Goal: Task Accomplishment & Management: Manage account settings

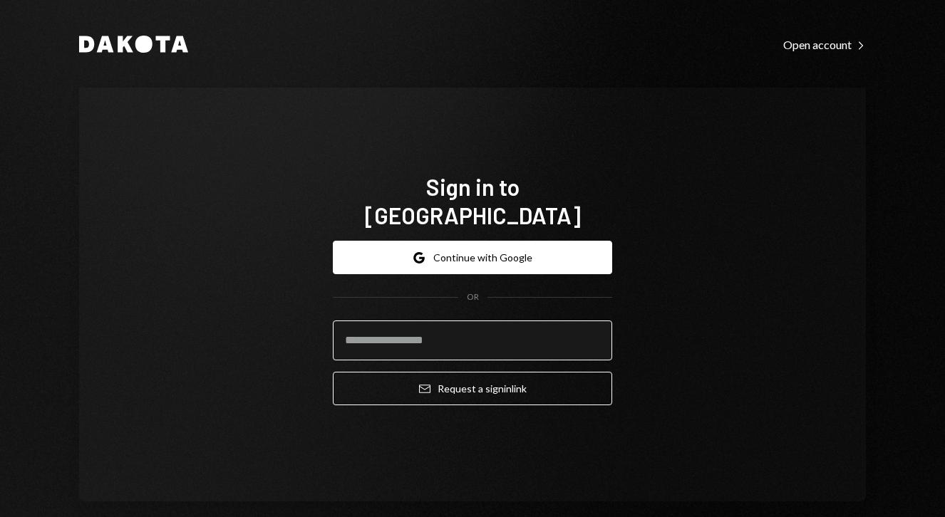
click at [398, 323] on input "email" at bounding box center [472, 341] width 279 height 40
type input "**********"
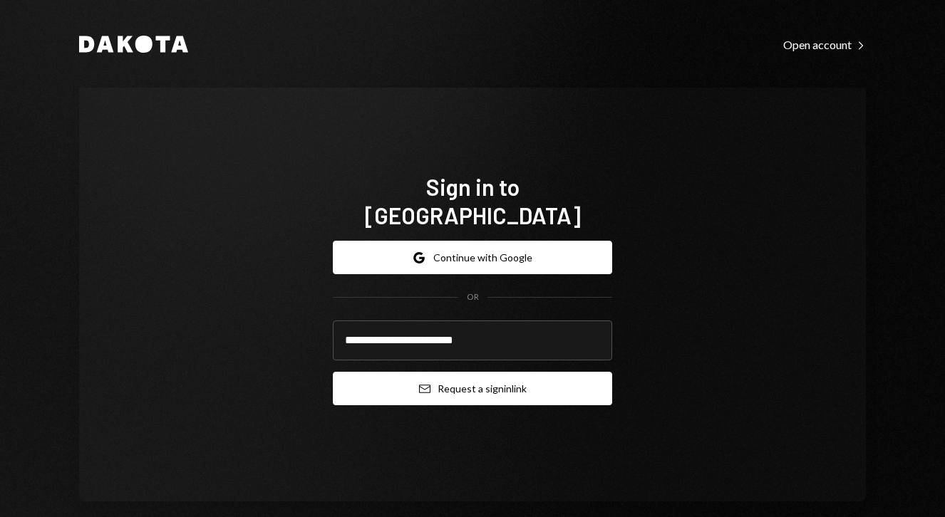
click at [487, 374] on button "Email Request a sign in link" at bounding box center [472, 388] width 279 height 33
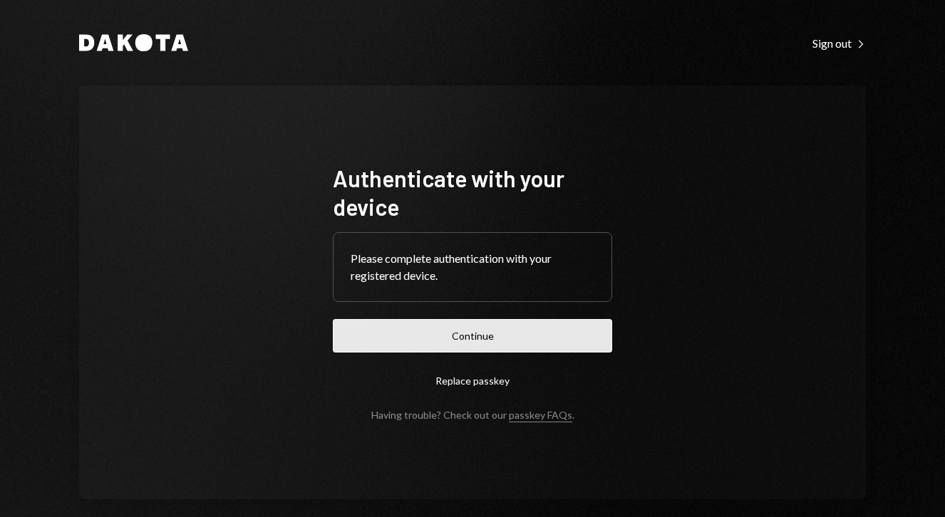
click at [457, 334] on button "Continue" at bounding box center [472, 335] width 279 height 33
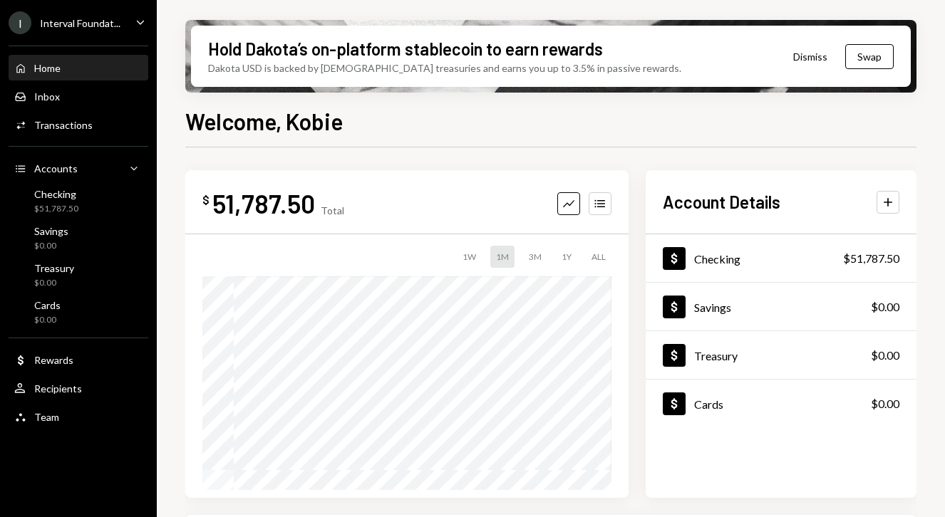
click at [89, 24] on div "Interval Foundat..." at bounding box center [80, 23] width 81 height 12
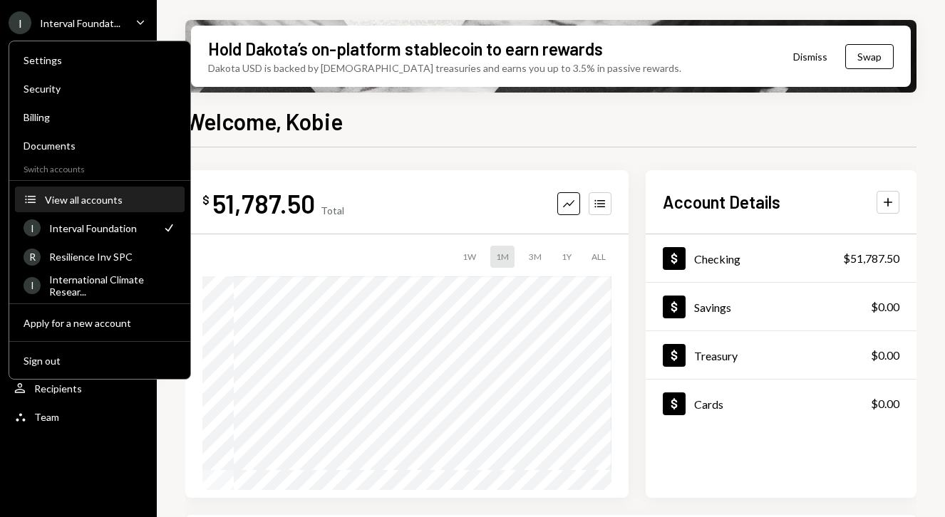
click at [85, 197] on div "View all accounts" at bounding box center [110, 200] width 131 height 12
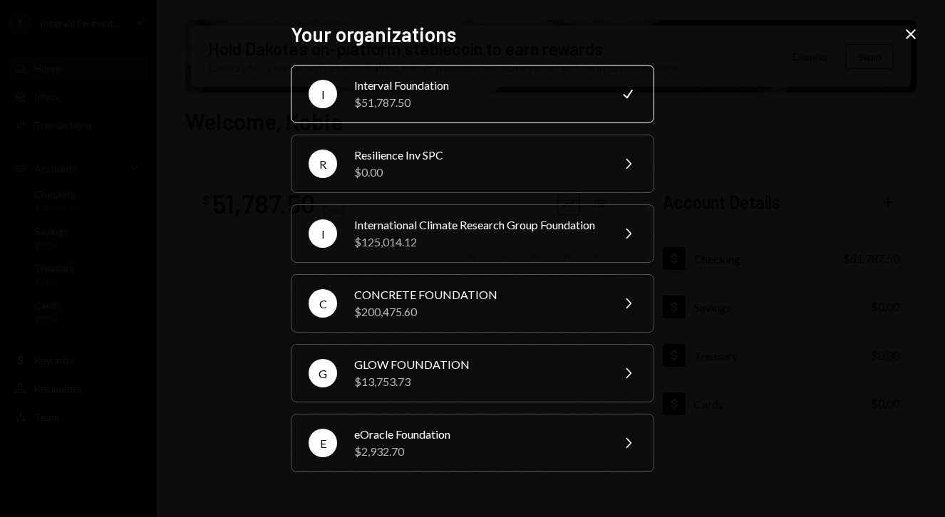
click at [909, 33] on icon at bounding box center [911, 34] width 10 height 10
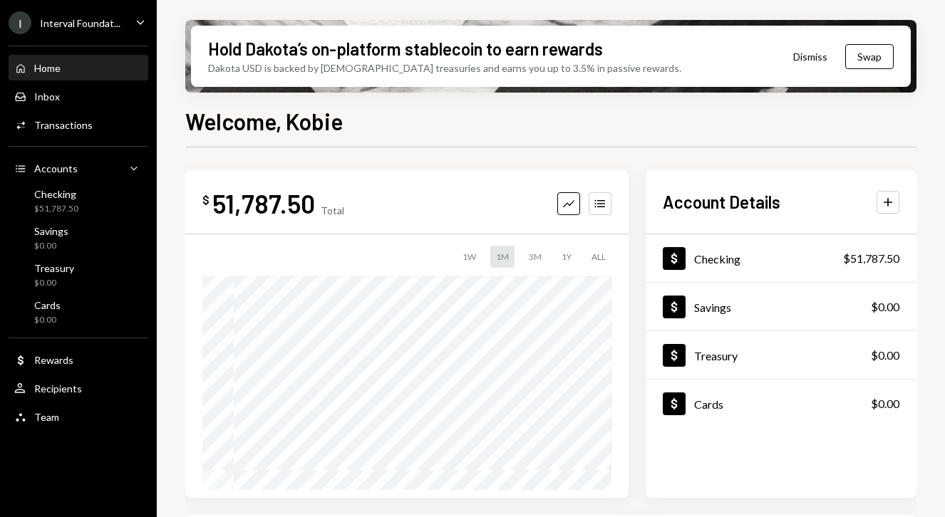
click at [118, 21] on div "Interval Foundat..." at bounding box center [80, 23] width 81 height 12
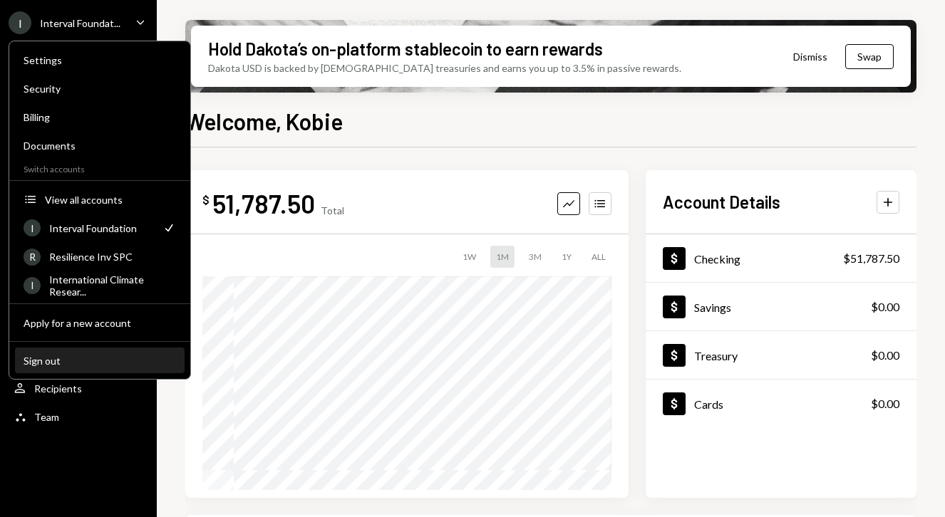
click at [34, 360] on div "Sign out" at bounding box center [100, 361] width 152 height 12
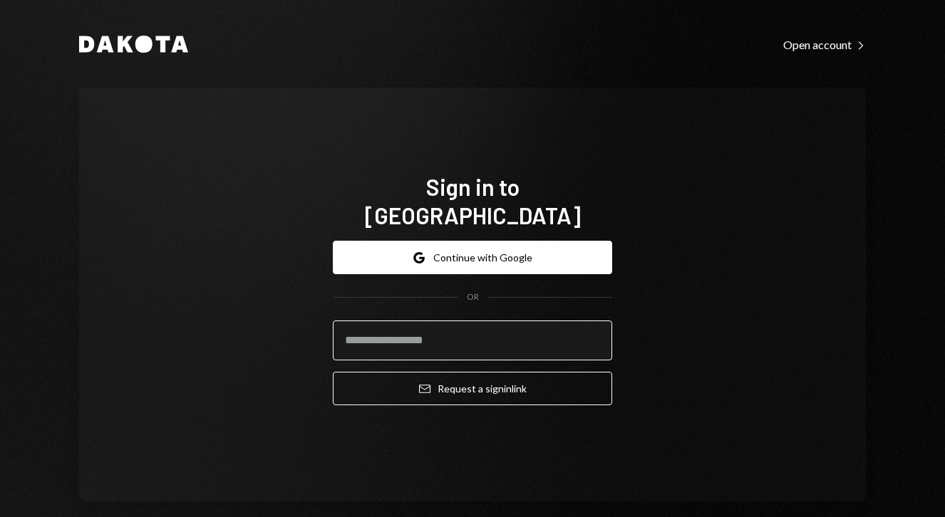
click at [380, 327] on input "email" at bounding box center [472, 341] width 279 height 40
type input "**********"
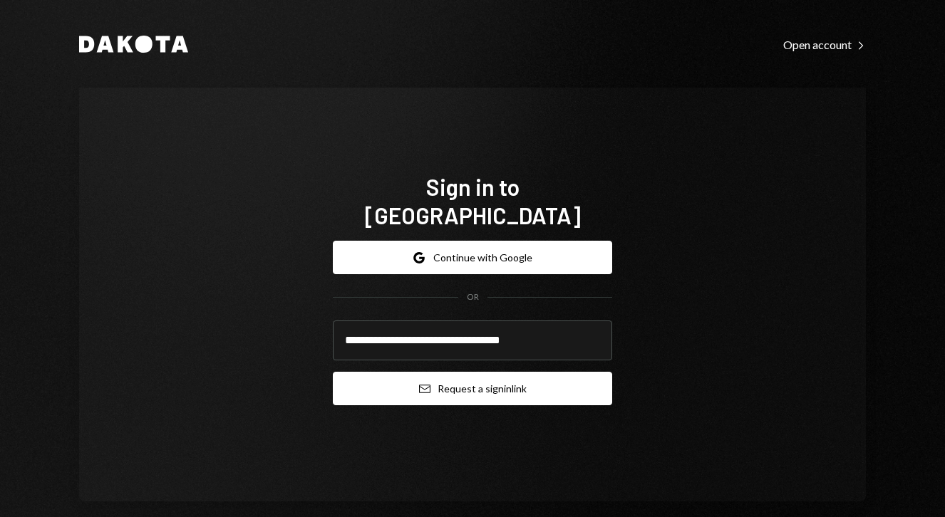
click at [443, 373] on button "Email Request a sign in link" at bounding box center [472, 388] width 279 height 33
